Goal: Task Accomplishment & Management: Complete application form

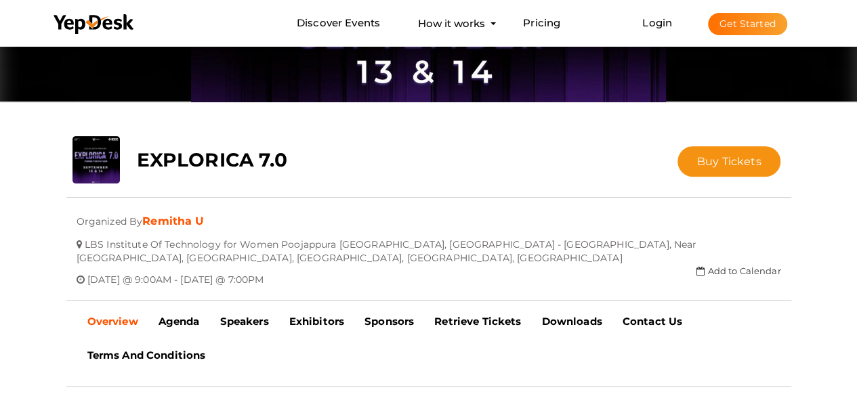
scroll to position [179, 0]
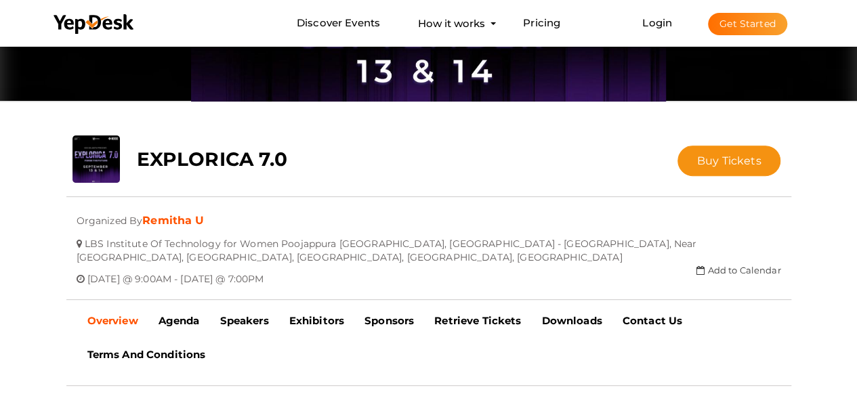
click at [649, 102] on div at bounding box center [428, 0] width 745 height 271
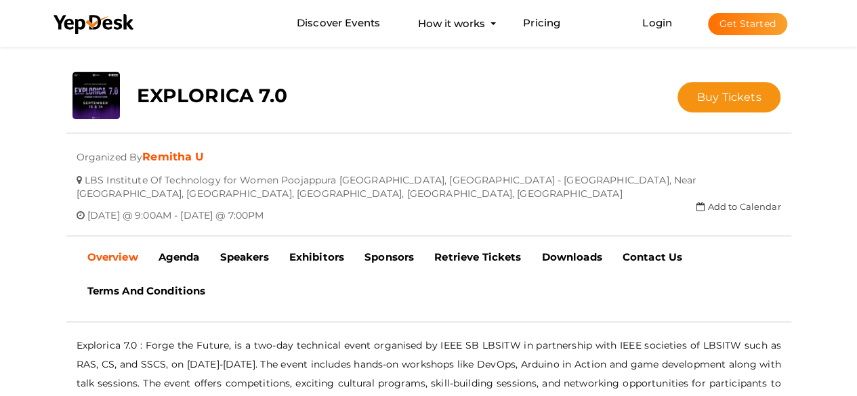
scroll to position [243, 0]
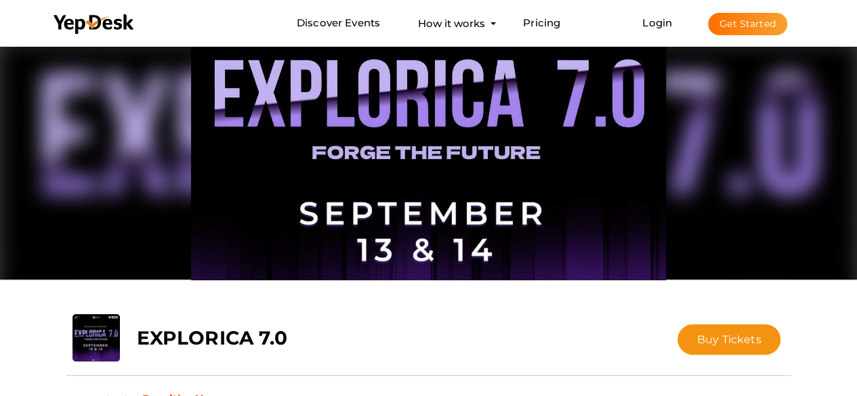
click at [748, 24] on button "Get Started" at bounding box center [747, 24] width 79 height 22
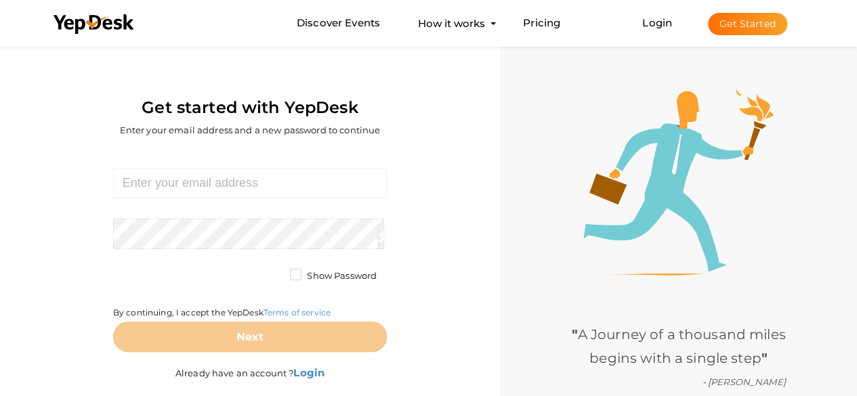
scroll to position [43, 0]
